Goal: Task Accomplishment & Management: Manage account settings

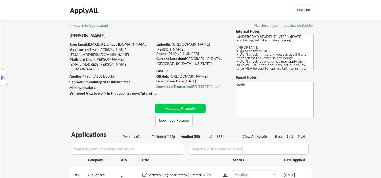
select select ""applied""
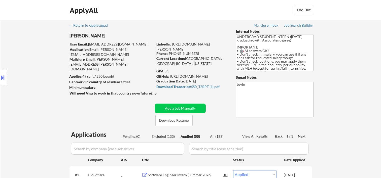
select select ""applied""
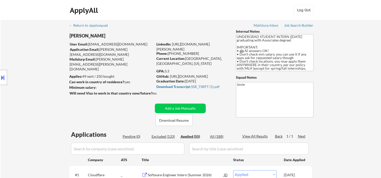
select select ""applied""
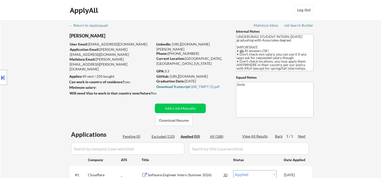
select select ""applied""
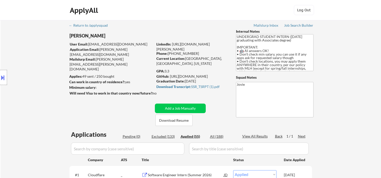
select select ""applied""
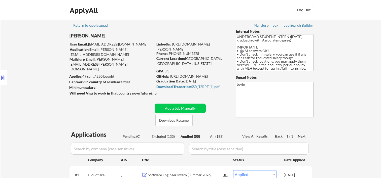
select select ""applied""
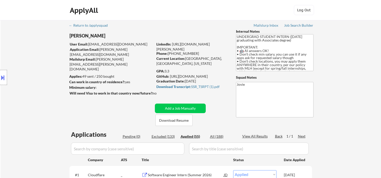
select select ""applied""
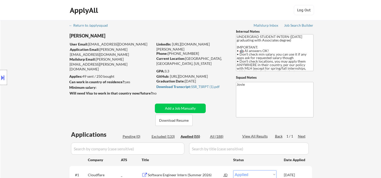
select select ""applied""
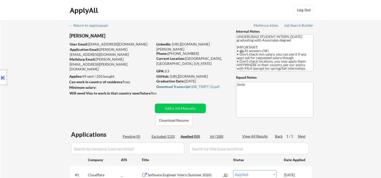
select select ""applied""
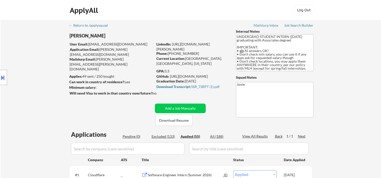
select select ""applied""
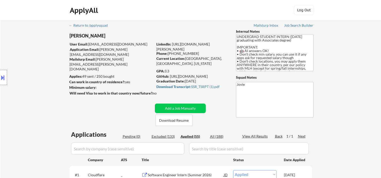
select select ""applied""
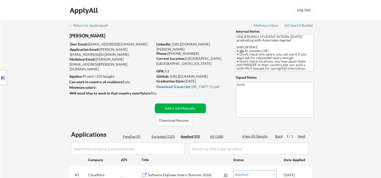
click at [176, 107] on button "Add a Job Manually" at bounding box center [180, 109] width 51 height 10
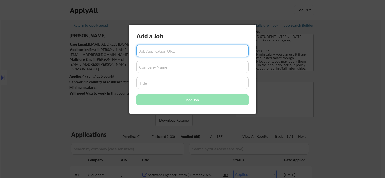
click at [172, 50] on input "input" at bounding box center [192, 51] width 112 height 12
paste input "https://www.mongodb.com/careers/jobs/7239454"
type input "https://www.mongodb.com/careers/jobs/7239454"
click at [157, 65] on input "input" at bounding box center [192, 67] width 112 height 12
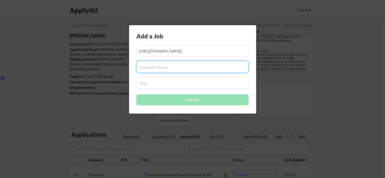
click at [147, 67] on input "input" at bounding box center [192, 67] width 112 height 12
paste input "MongoDB"
type input "MongoDB"
click at [159, 84] on input "input" at bounding box center [192, 83] width 112 height 12
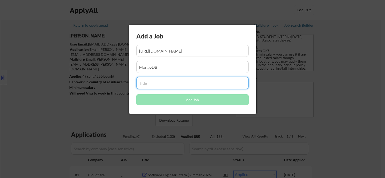
click at [168, 86] on input "input" at bounding box center [192, 83] width 112 height 12
paste input "2026 - Software Engineering Intern, AMER"
type input "2026 - Software Engineering Intern, AMER"
click at [169, 72] on input "input" at bounding box center [192, 67] width 112 height 12
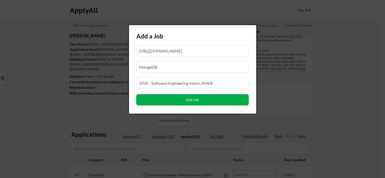
click at [172, 103] on button "Add Job" at bounding box center [192, 99] width 112 height 11
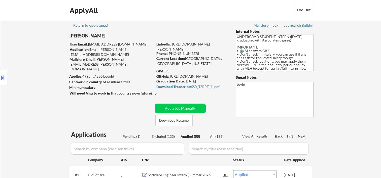
click at [127, 137] on div "Pending (1)" at bounding box center [135, 136] width 25 height 5
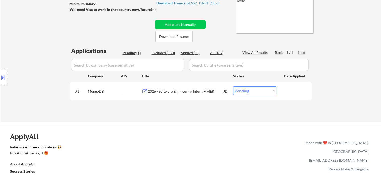
click at [169, 91] on div "2026 - Software Engineering Intern, AMER" at bounding box center [186, 91] width 76 height 5
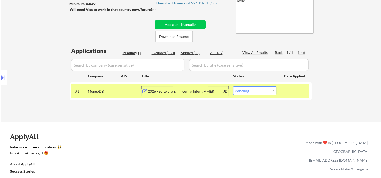
click at [251, 92] on select "Choose an option... Pending Applied Excluded (Questions) Excluded (Expired) Exc…" at bounding box center [254, 91] width 43 height 8
select select ""applied""
click at [233, 87] on select "Choose an option... Pending Applied Excluded (Questions) Excluded (Expired) Exc…" at bounding box center [254, 91] width 43 height 8
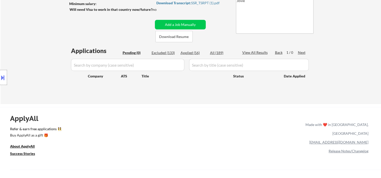
click at [191, 52] on div "Applied (56)" at bounding box center [193, 52] width 25 height 5
select select ""applied""
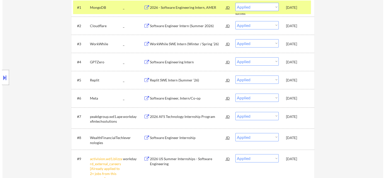
scroll to position [0, 0]
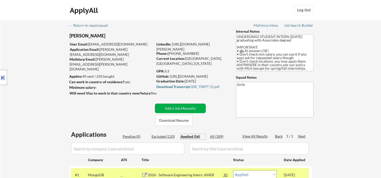
click at [191, 107] on button "Add a Job Manually" at bounding box center [180, 109] width 51 height 10
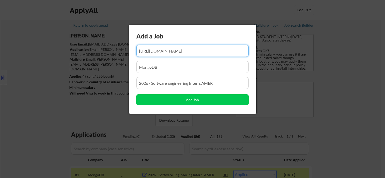
click at [165, 51] on input "input" at bounding box center [192, 51] width 112 height 12
paste input "https://www.databricks.com/company/careers/university-recruiting/software-engin…"
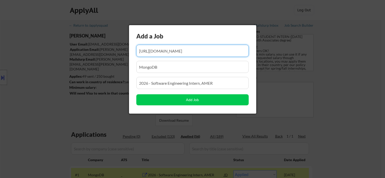
scroll to position [0, 99]
type input "https://www.databricks.com/company/careers/university-recruiting/software-engin…"
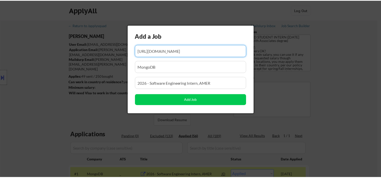
scroll to position [0, 0]
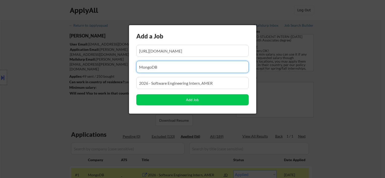
click at [226, 63] on input "input" at bounding box center [192, 67] width 112 height 12
click at [203, 68] on input "input" at bounding box center [192, 67] width 112 height 12
paste input "Databricks"
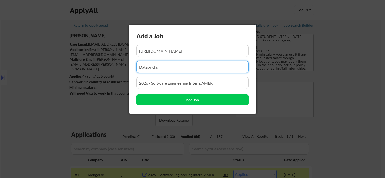
click at [168, 69] on input "input" at bounding box center [192, 67] width 112 height 12
type input "Databricks"
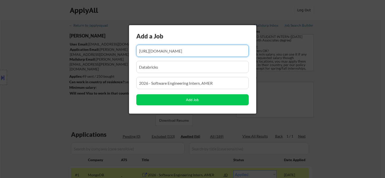
click at [172, 50] on input "input" at bounding box center [192, 51] width 112 height 12
click at [165, 69] on input "input" at bounding box center [192, 67] width 112 height 12
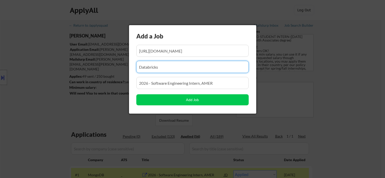
click at [161, 85] on input "input" at bounding box center [192, 83] width 112 height 12
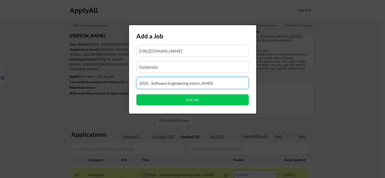
click at [161, 85] on input "input" at bounding box center [192, 83] width 112 height 12
paste input "Software Engineering Intern (2026)"
type input "Software Engineering Intern (2026)"
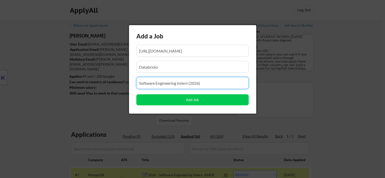
click at [205, 69] on input "input" at bounding box center [192, 67] width 112 height 12
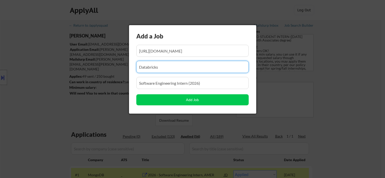
click at [197, 47] on input "input" at bounding box center [192, 51] width 112 height 12
click at [178, 65] on input "input" at bounding box center [192, 67] width 112 height 12
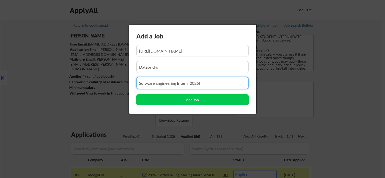
click at [178, 84] on input "input" at bounding box center [192, 83] width 112 height 12
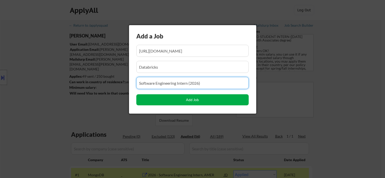
click at [192, 102] on button "Add Job" at bounding box center [192, 99] width 112 height 11
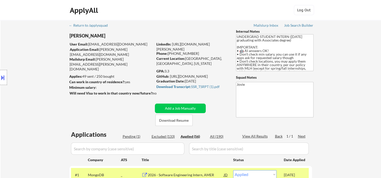
click at [136, 135] on div "Pending (1)" at bounding box center [135, 136] width 25 height 5
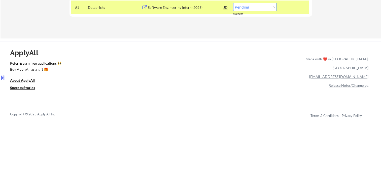
scroll to position [84, 0]
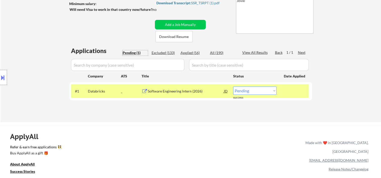
click at [162, 90] on div "Software Engineering Intern (2026)" at bounding box center [186, 91] width 76 height 5
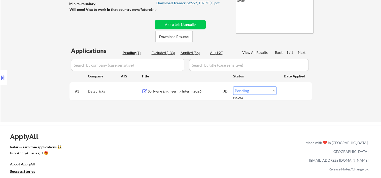
drag, startPoint x: 286, startPoint y: 95, endPoint x: 275, endPoint y: 93, distance: 11.2
click at [283, 95] on div "#1 Databricks _ Software Engineering Intern (2026) JD Choose an option... Pendi…" at bounding box center [190, 91] width 238 height 14
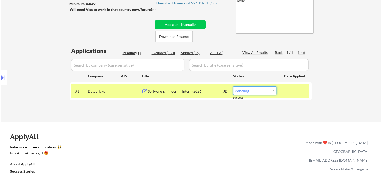
click at [271, 93] on select "Choose an option... Pending Applied Excluded (Questions) Excluded (Expired) Exc…" at bounding box center [254, 91] width 43 height 8
select select ""applied""
click at [233, 87] on select "Choose an option... Pending Applied Excluded (Questions) Excluded (Expired) Exc…" at bounding box center [254, 91] width 43 height 8
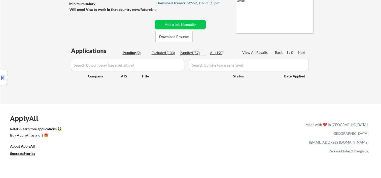
click at [184, 54] on div "Applied (57)" at bounding box center [193, 52] width 25 height 5
select select ""applied""
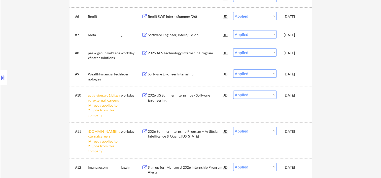
scroll to position [252, 0]
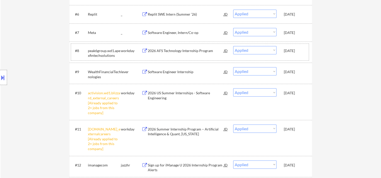
click at [292, 58] on div "#8 peak6group.wd1.apexfintechsolutions workday 2026 AFS Technology Internship P…" at bounding box center [190, 52] width 238 height 17
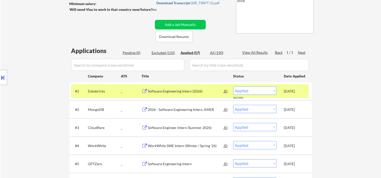
scroll to position [0, 0]
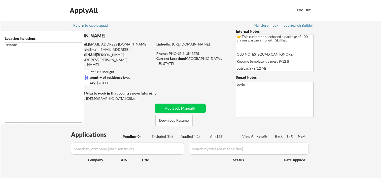
click at [91, 79] on strong "Can work in country of residence?:" at bounding box center [97, 77] width 56 height 4
click at [88, 75] on button at bounding box center [87, 78] width 6 height 8
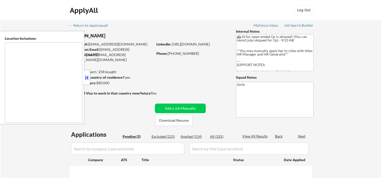
type textarea "New York, NY Jersey City, NJ Hoboken, NJ Union City, NJ Weehawken, NJ West New …"
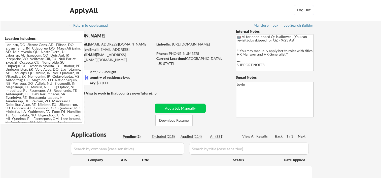
click at [87, 77] on button at bounding box center [87, 78] width 6 height 8
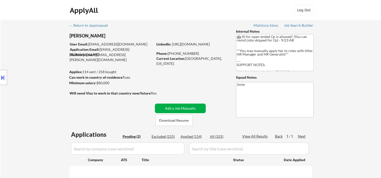
scroll to position [84, 0]
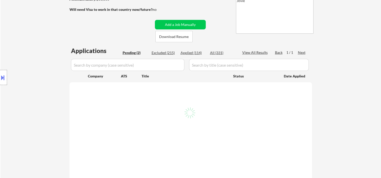
select select ""pending""
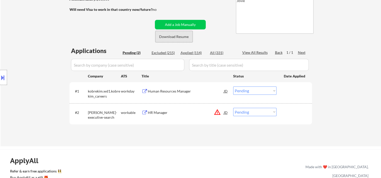
click at [168, 36] on button "Download Resume" at bounding box center [173, 36] width 37 height 11
click at [299, 94] on div at bounding box center [295, 91] width 22 height 9
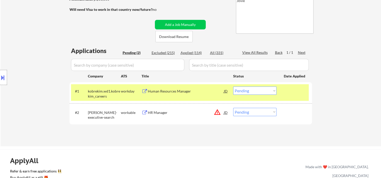
click at [197, 94] on div "Human Resources Manager" at bounding box center [186, 91] width 76 height 9
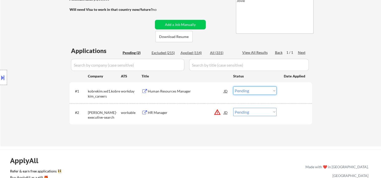
click at [273, 91] on select "Choose an option... Pending Applied Excluded (Questions) Excluded (Expired) Exc…" at bounding box center [254, 91] width 43 height 8
click at [233, 87] on select "Choose an option... Pending Applied Excluded (Questions) Excluded (Expired) Exc…" at bounding box center [254, 91] width 43 height 8
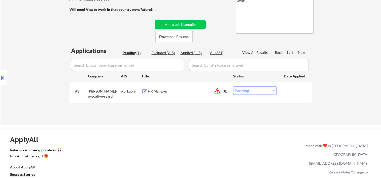
click at [292, 98] on div "#1 keller-executive-search workable HR Manager JD warning_amber Choose an optio…" at bounding box center [190, 92] width 238 height 17
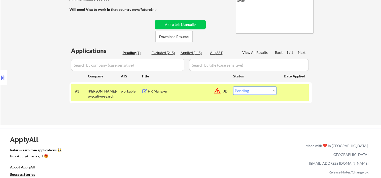
click at [179, 98] on div "#1 keller-executive-search workable HR Manager JD warning_amber Choose an optio…" at bounding box center [190, 92] width 238 height 17
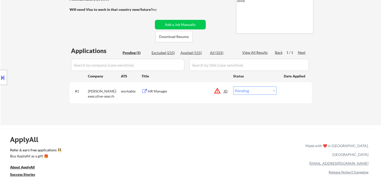
drag, startPoint x: 298, startPoint y: 90, endPoint x: 295, endPoint y: 90, distance: 3.0
click at [297, 90] on div at bounding box center [295, 91] width 22 height 9
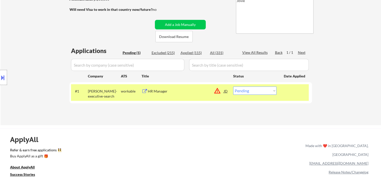
click at [189, 83] on div "#1 keller-executive-search workable HR Manager JD warning_amber Choose an optio…" at bounding box center [191, 92] width 243 height 21
click at [194, 89] on div "HR Manager" at bounding box center [186, 91] width 76 height 5
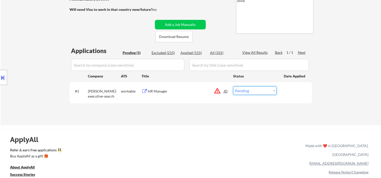
click at [274, 94] on select "Choose an option... Pending Applied Excluded (Questions) Excluded (Expired) Exc…" at bounding box center [254, 91] width 43 height 8
select select ""applied""
click at [233, 87] on select "Choose an option... Pending Applied Excluded (Questions) Excluded (Expired) Exc…" at bounding box center [254, 91] width 43 height 8
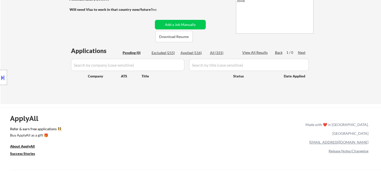
click at [184, 53] on div "Applied (116)" at bounding box center [193, 52] width 25 height 5
select select ""applied""
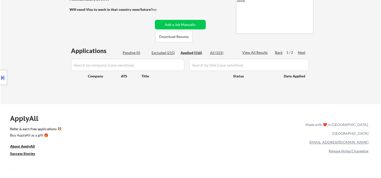
select select ""applied""
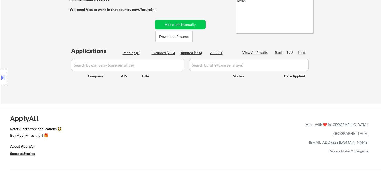
select select ""applied""
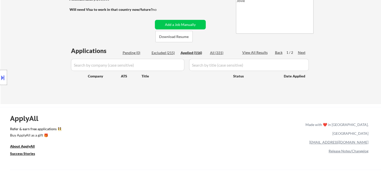
select select ""applied""
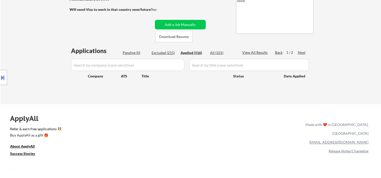
select select ""applied""
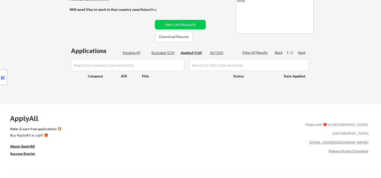
select select ""applied""
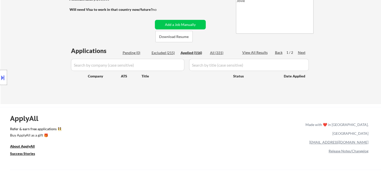
select select ""applied""
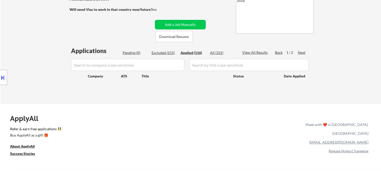
select select ""applied""
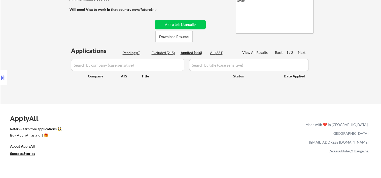
select select ""applied""
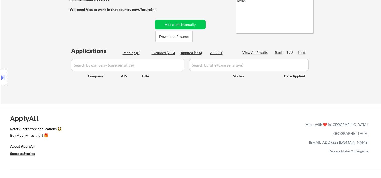
select select ""applied""
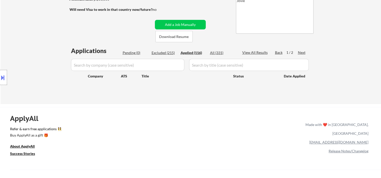
select select ""applied""
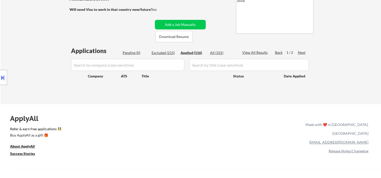
select select ""applied""
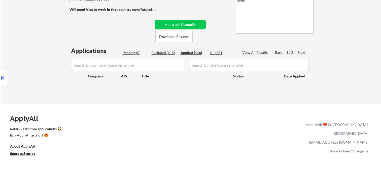
select select ""applied""
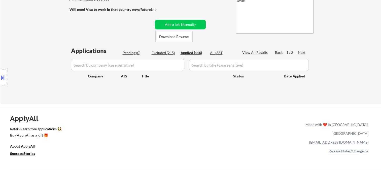
select select ""applied""
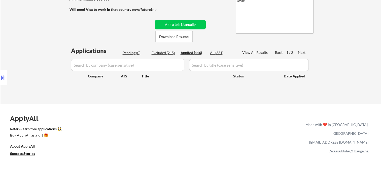
select select ""applied""
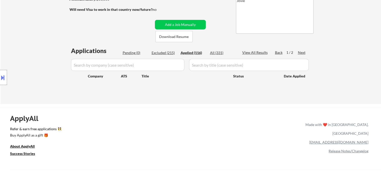
select select ""applied""
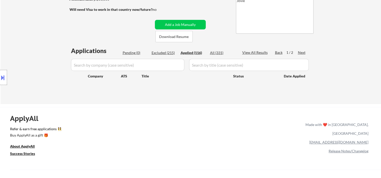
select select ""applied""
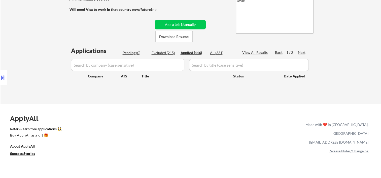
select select ""applied""
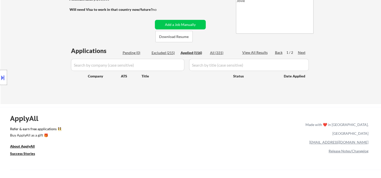
select select ""applied""
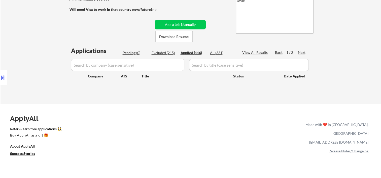
select select ""applied""
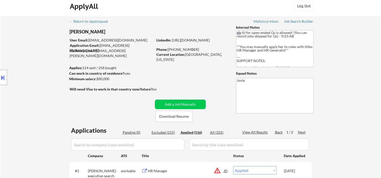
scroll to position [0, 0]
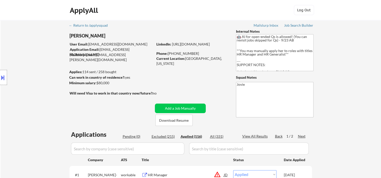
click at [167, 135] on div "Excluded (215)" at bounding box center [164, 136] width 25 height 5
click at [135, 137] on div "Pending (0)" at bounding box center [135, 136] width 25 height 5
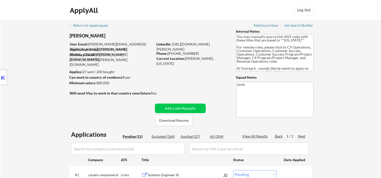
select select ""pending""
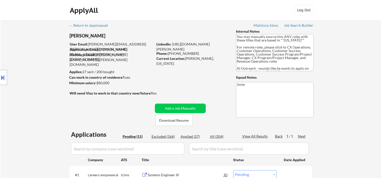
select select ""pending""
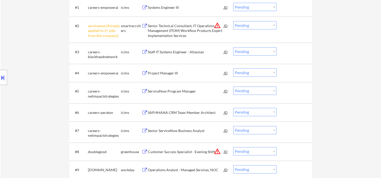
scroll to position [84, 0]
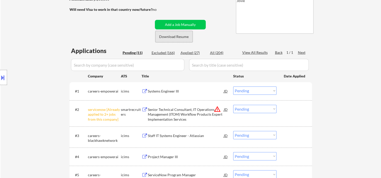
click at [172, 35] on button "Download Resume" at bounding box center [173, 36] width 37 height 11
click at [220, 9] on div "← Return to /applysquad Mailslurp Inbox Job Search Builder Alex Hodgkinson User…" at bounding box center [190, 128] width 251 height 385
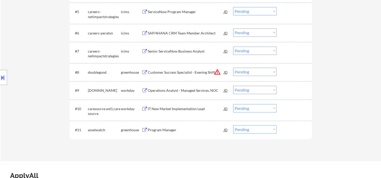
scroll to position [252, 0]
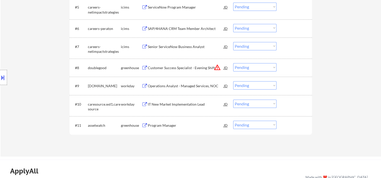
click at [296, 127] on div at bounding box center [295, 125] width 22 height 9
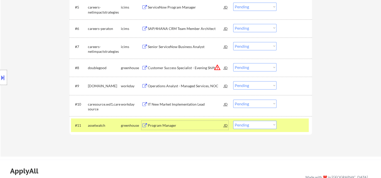
click at [176, 123] on div "Program Manager" at bounding box center [186, 125] width 76 height 9
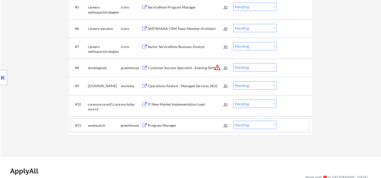
click at [287, 126] on div at bounding box center [295, 125] width 22 height 9
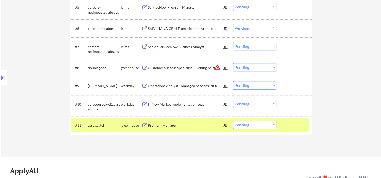
click at [272, 125] on select "Choose an option... Pending Applied Excluded (Questions) Excluded (Expired) Exc…" at bounding box center [254, 125] width 43 height 8
select select ""applied""
click at [233, 121] on select "Choose an option... Pending Applied Excluded (Questions) Excluded (Expired) Exc…" at bounding box center [254, 125] width 43 height 8
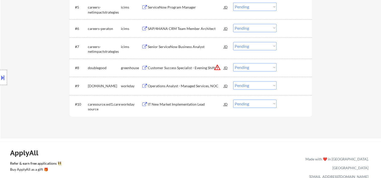
click at [297, 65] on div at bounding box center [295, 67] width 22 height 9
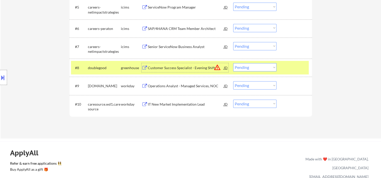
click at [194, 68] on div "Customer Success Specialist - Evening Shift" at bounding box center [186, 68] width 76 height 5
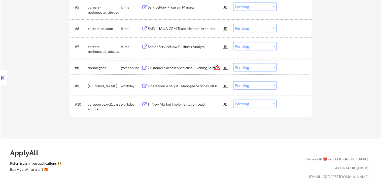
click at [281, 69] on div "#8 doublegood greenhouse Customer Success Specialist - Evening Shift JD warning…" at bounding box center [190, 68] width 238 height 14
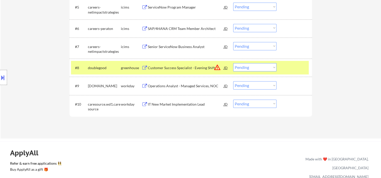
click at [272, 67] on select "Choose an option... Pending Applied Excluded (Questions) Excluded (Expired) Exc…" at bounding box center [254, 67] width 43 height 8
click at [233, 63] on select "Choose an option... Pending Applied Excluded (Questions) Excluded (Expired) Exc…" at bounding box center [254, 67] width 43 height 8
select select ""pending""
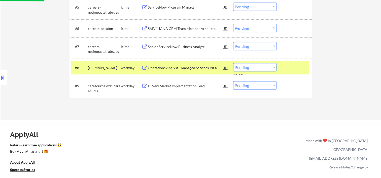
click at [281, 67] on div "#8 cdw.wd5.careers workday Operations Analyst - Managed Services, NOC JD warnin…" at bounding box center [190, 68] width 238 height 14
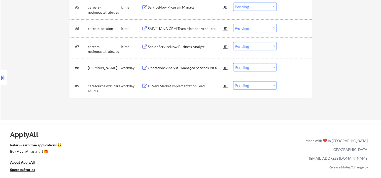
click at [298, 83] on div at bounding box center [295, 85] width 22 height 9
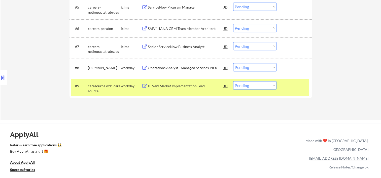
click at [206, 88] on div "IT New Market Implementation Lead" at bounding box center [186, 86] width 76 height 5
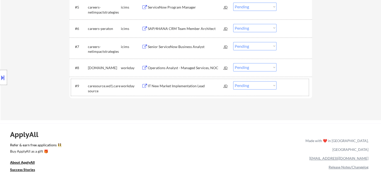
click at [291, 89] on div at bounding box center [295, 85] width 22 height 9
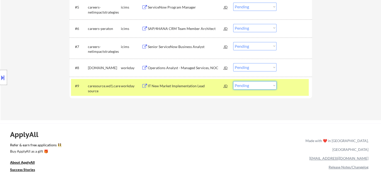
click at [263, 88] on select "Choose an option... Pending Applied Excluded (Questions) Excluded (Expired) Exc…" at bounding box center [254, 85] width 43 height 8
click at [261, 86] on select "Choose an option... Pending Applied Excluded (Questions) Excluded (Expired) Exc…" at bounding box center [254, 85] width 43 height 8
select select ""applied""
click at [233, 81] on select "Choose an option... Pending Applied Excluded (Questions) Excluded (Expired) Exc…" at bounding box center [254, 85] width 43 height 8
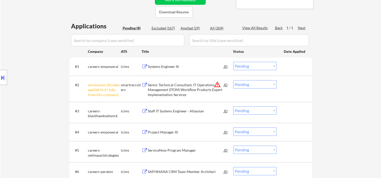
scroll to position [0, 0]
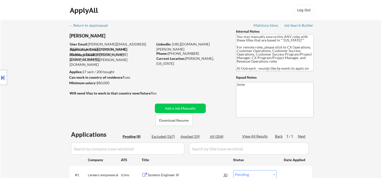
click at [183, 137] on div "Applied (29)" at bounding box center [193, 136] width 25 height 5
select select ""applied""
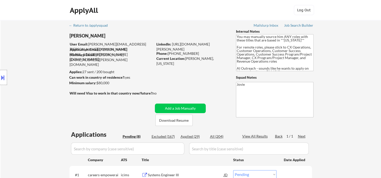
select select ""applied""
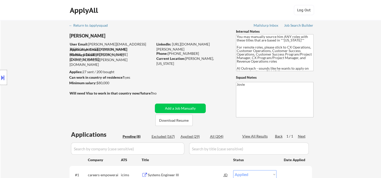
select select ""applied""
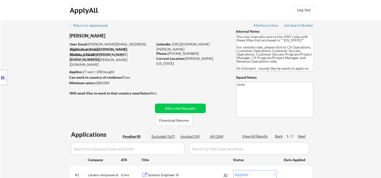
select select ""applied""
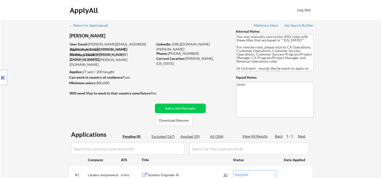
select select ""applied""
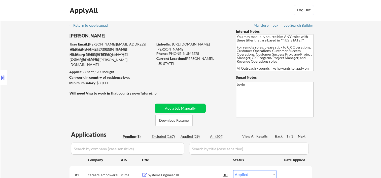
select select ""applied""
